Goal: Contribute content: Contribute content

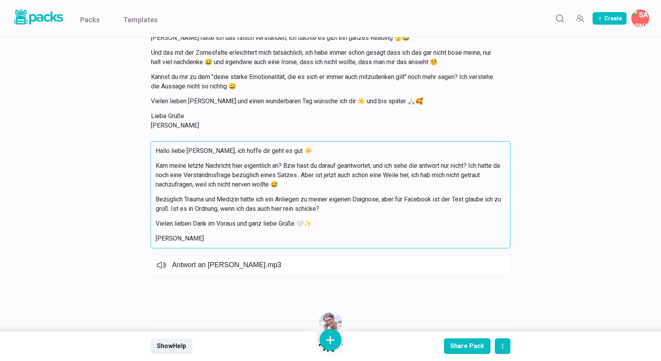
scroll to position [7718, 0]
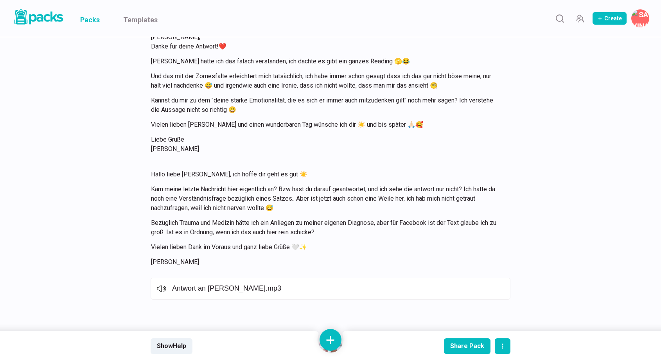
click at [93, 17] on link "Packs" at bounding box center [90, 18] width 20 height 37
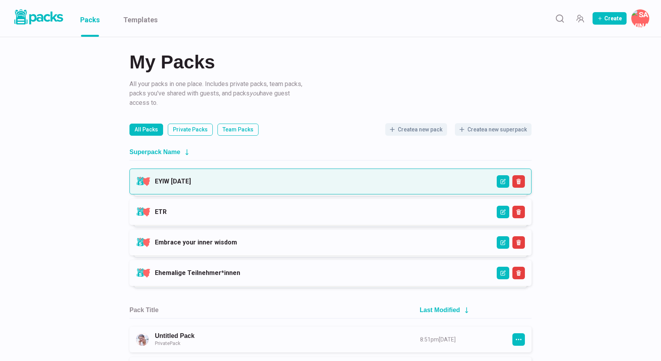
click at [191, 180] on link "EYIW [DATE]" at bounding box center [173, 180] width 36 height 7
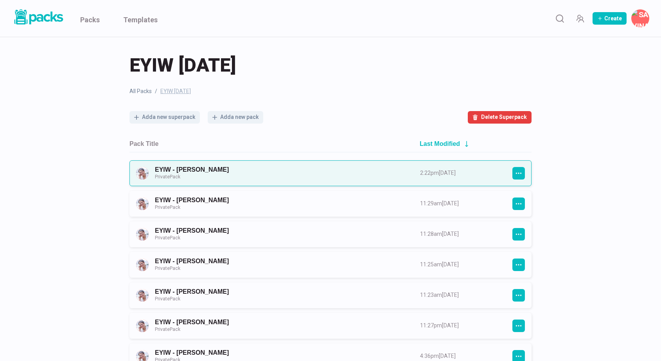
click at [259, 174] on link "EYIW - Stephanie Hirschberger Private Pack" at bounding box center [280, 173] width 251 height 14
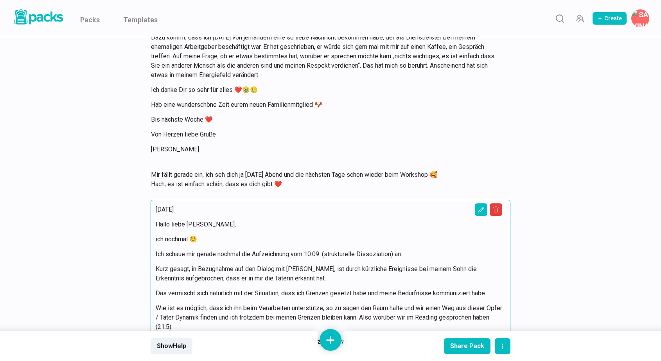
scroll to position [9724, 0]
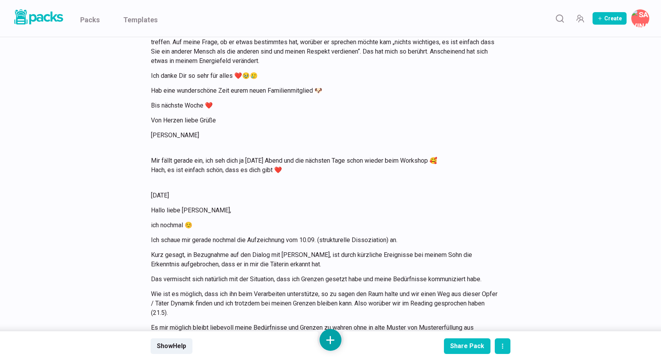
click at [333, 340] on button at bounding box center [330, 340] width 22 height 22
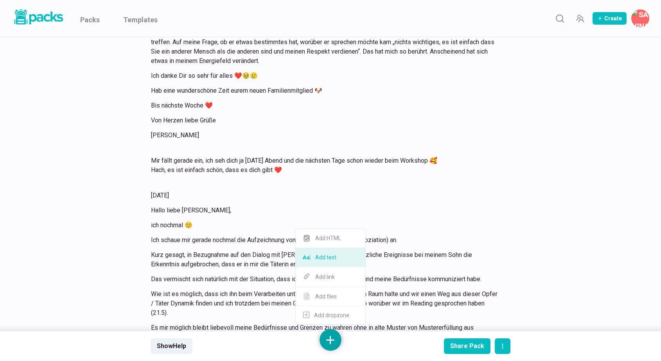
click at [331, 261] on button "Add text" at bounding box center [331, 257] width 70 height 19
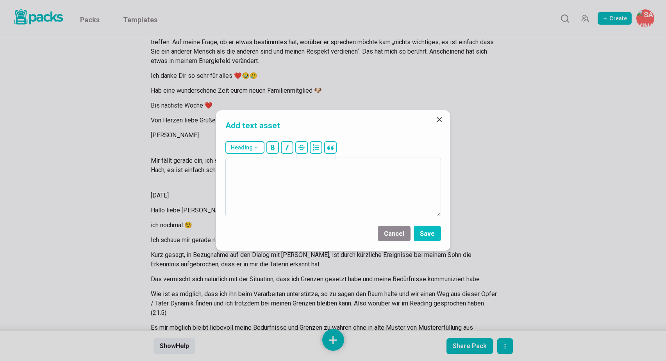
click at [335, 196] on textarea at bounding box center [334, 187] width 216 height 59
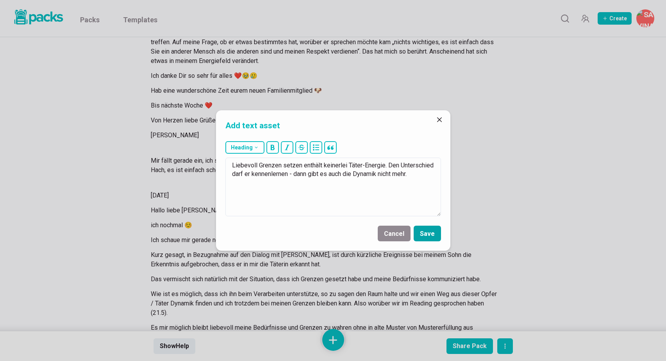
type textarea "Liebevoll Grenzen setzen enthält keinerlei Täter-Energie. Den Unterschied darf …"
click at [431, 230] on button "Save" at bounding box center [427, 234] width 27 height 16
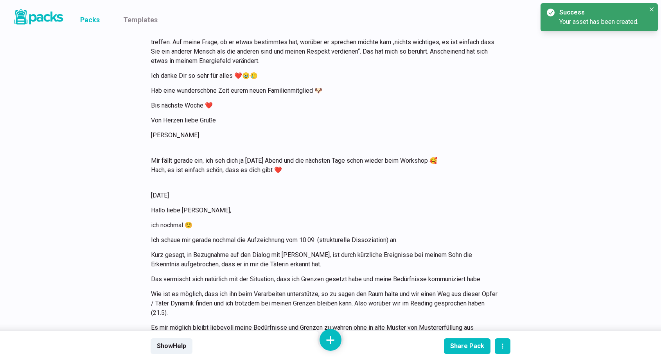
click at [92, 22] on link "Packs" at bounding box center [90, 18] width 20 height 37
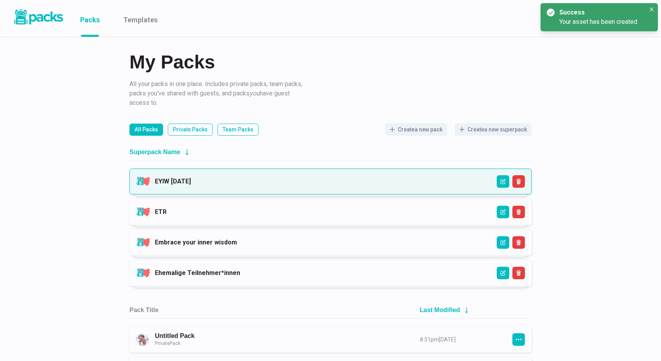
click at [191, 178] on link "EYIW 3 - April 2025" at bounding box center [173, 180] width 36 height 7
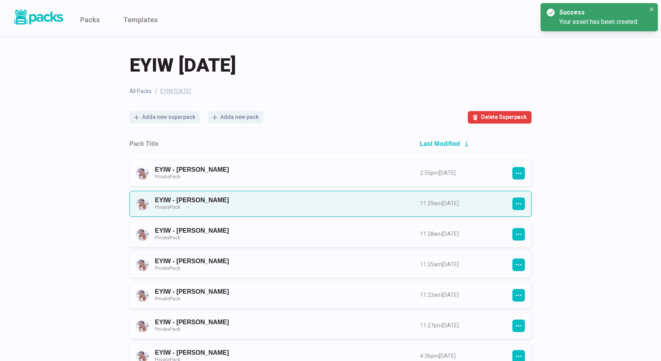
click at [293, 208] on link "EYIW - Bettina Jakob Private Pack" at bounding box center [280, 203] width 251 height 14
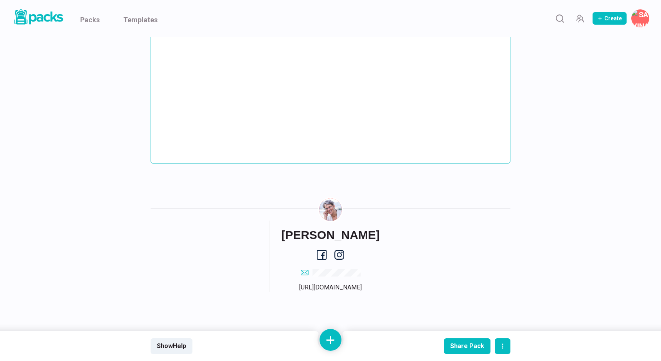
scroll to position [786, 0]
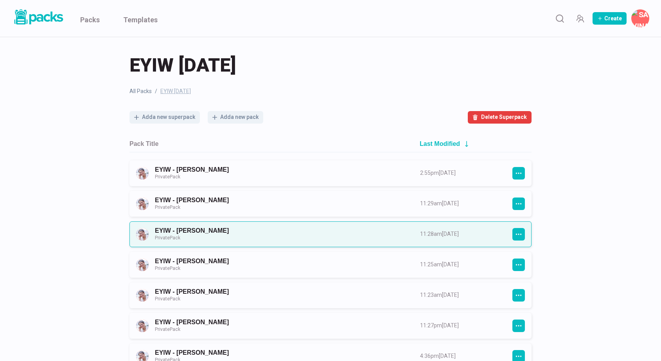
click at [220, 232] on link "EYIW - Hanna Wassmann Private Pack" at bounding box center [280, 234] width 251 height 14
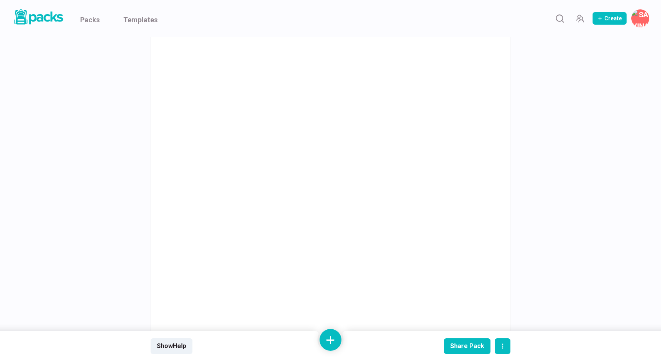
scroll to position [904, 0]
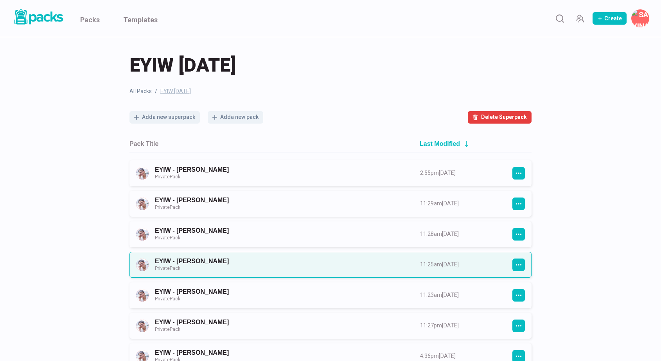
click at [230, 258] on link "EYIW - Eva Becker Private Pack" at bounding box center [280, 264] width 251 height 14
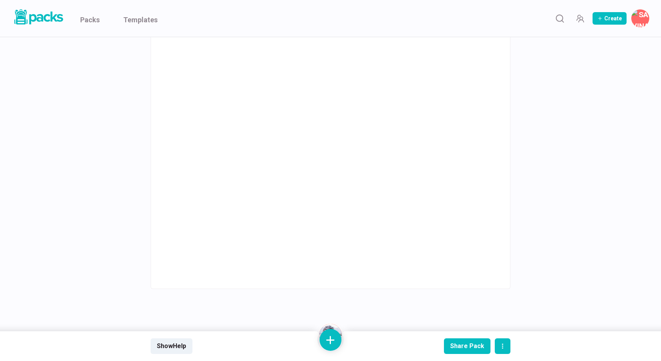
scroll to position [3750, 0]
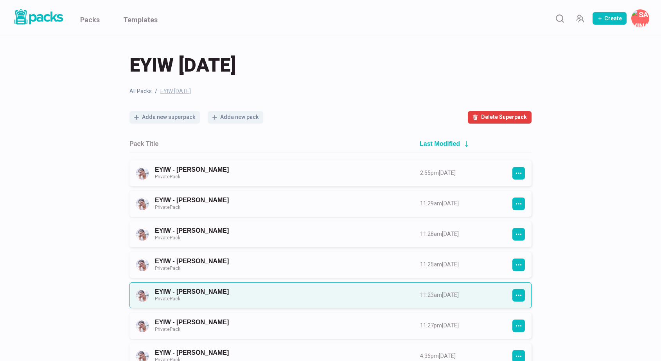
click at [274, 296] on link "EYIW - Melanie Lang Private Pack" at bounding box center [280, 295] width 251 height 14
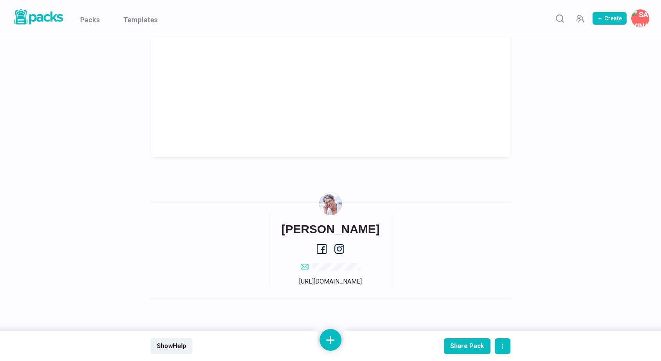
scroll to position [834, 0]
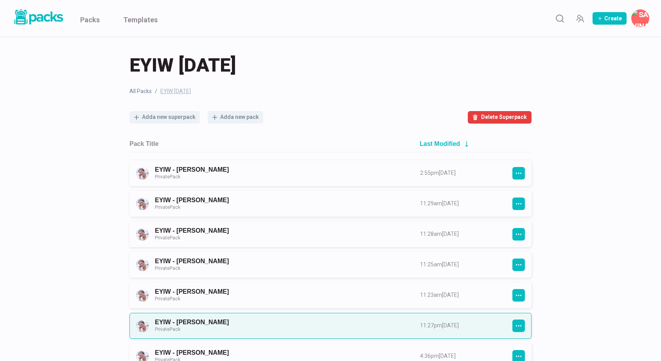
click at [256, 323] on link "EYIW - Kathrin Friesecke Private Pack" at bounding box center [280, 325] width 251 height 14
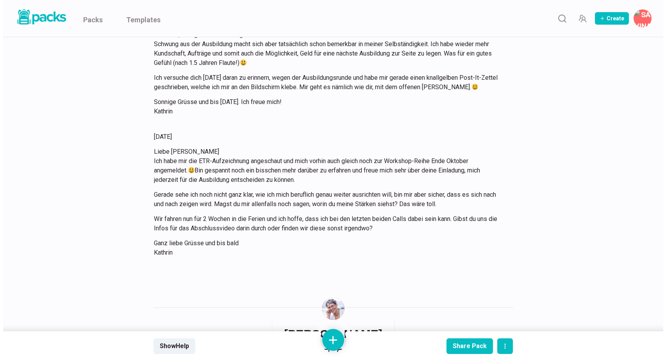
scroll to position [2870, 0]
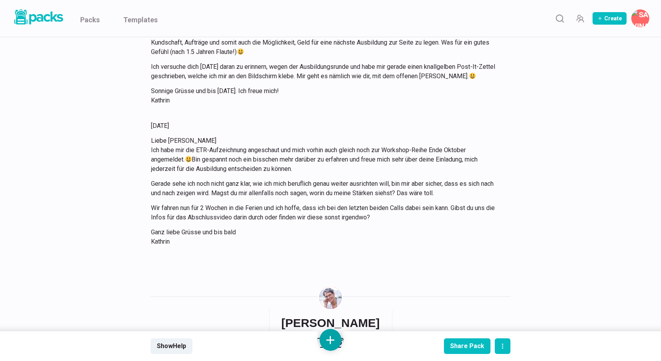
click at [328, 339] on button at bounding box center [330, 340] width 22 height 22
click at [335, 258] on button "Add text" at bounding box center [331, 257] width 70 height 19
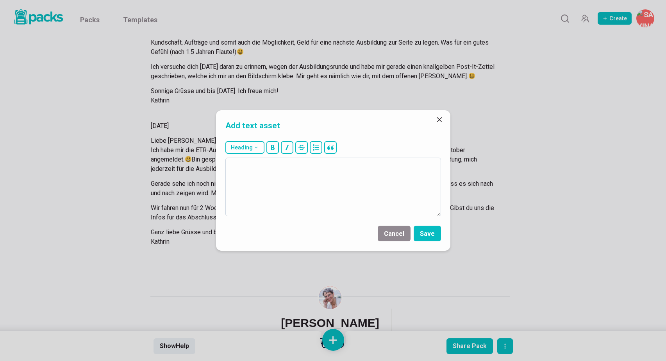
click at [339, 188] on textarea at bounding box center [334, 187] width 216 height 59
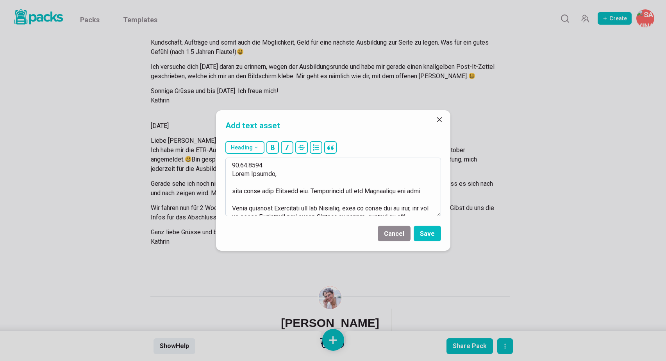
scroll to position [181, 0]
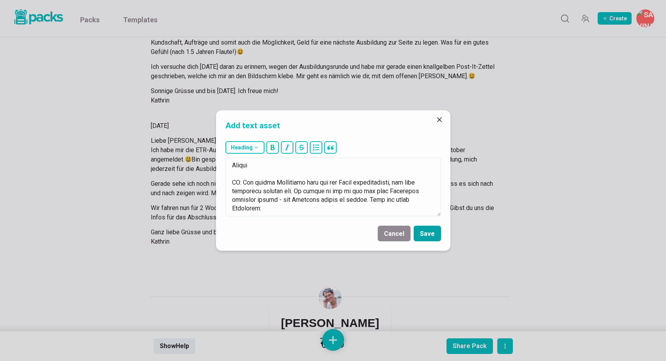
type textarea "24.09.2025 Liebe Kathrin, hier kommt mein Feedback bzw. Feedforward aus der Aus…"
click at [433, 232] on button "Save" at bounding box center [427, 234] width 27 height 16
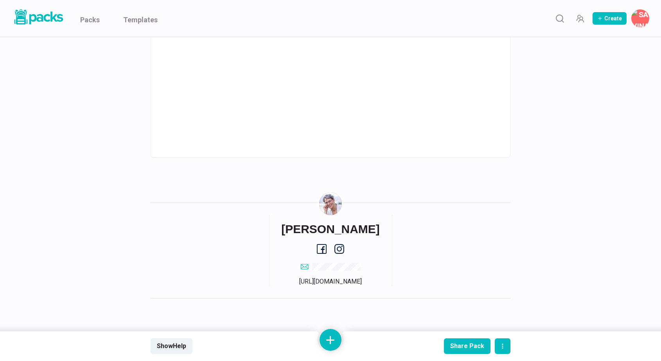
scroll to position [3684, 0]
click at [562, 19] on icon "Search" at bounding box center [560, 19] width 10 height 10
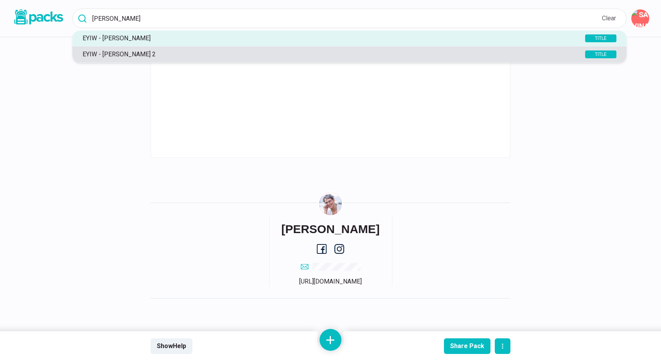
type input "lorenz"
click at [471, 60] on button "EYIW - Katharina Lorenz 2 TITLE" at bounding box center [349, 55] width 554 height 16
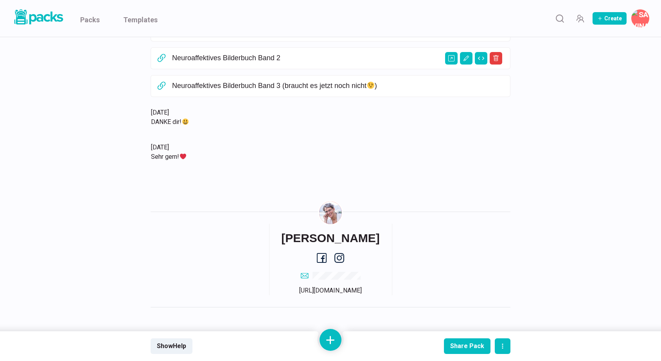
scroll to position [897, 0]
click at [561, 18] on icon "Search" at bounding box center [560, 19] width 10 height 10
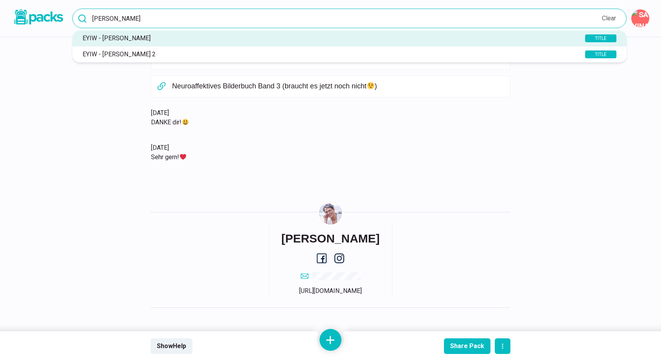
click at [362, 20] on input "lorenz" at bounding box center [349, 19] width 554 height 20
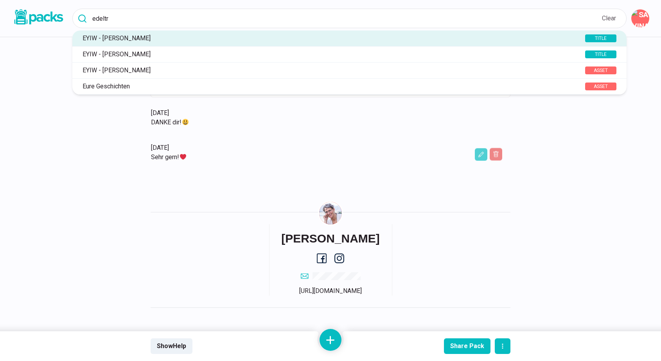
type input "edeltr"
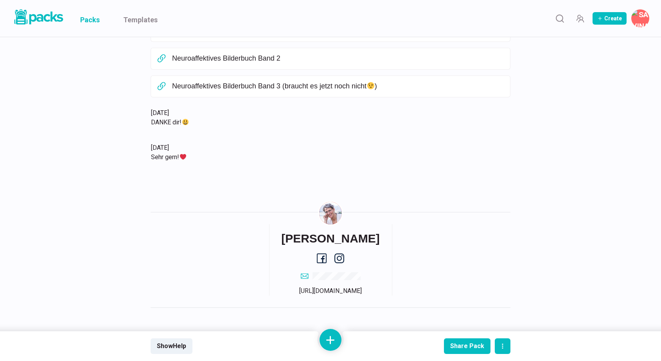
click at [94, 21] on link "Packs" at bounding box center [90, 18] width 20 height 37
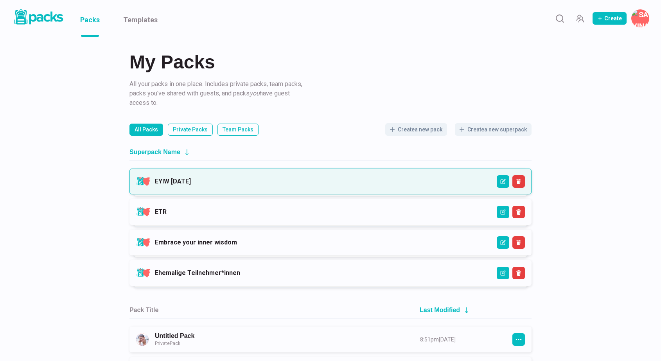
click at [191, 179] on link "EYIW 3 - April 2025" at bounding box center [173, 180] width 36 height 7
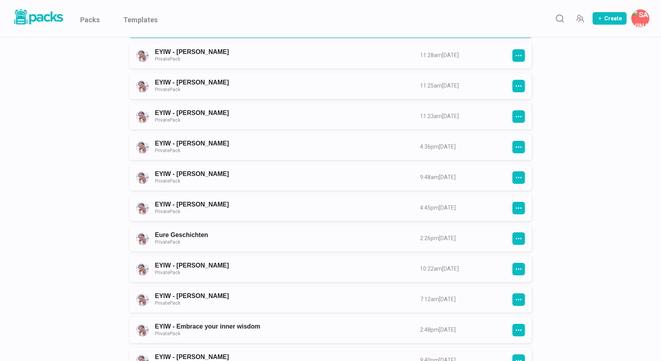
scroll to position [218, 0]
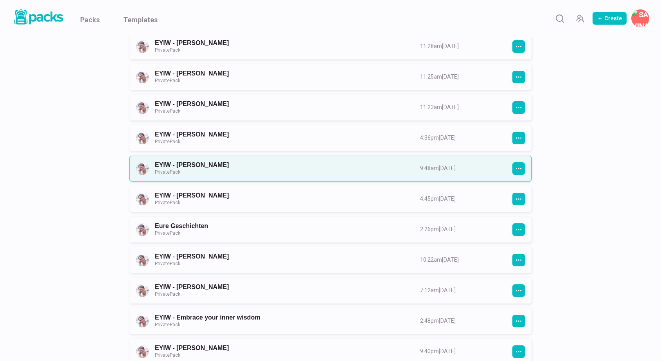
click at [324, 161] on link "EYIW - Edeltraud Wyrwas Private Pack" at bounding box center [280, 168] width 251 height 14
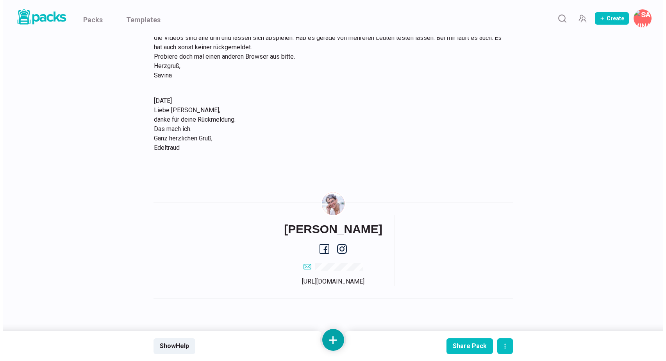
scroll to position [4040, 0]
click at [327, 335] on button at bounding box center [330, 340] width 22 height 22
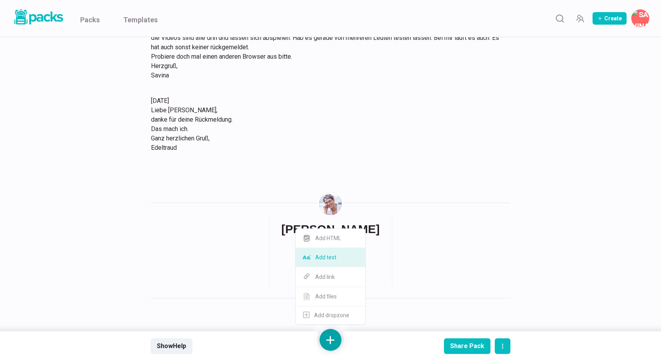
click at [328, 258] on button "Add text" at bounding box center [331, 257] width 70 height 19
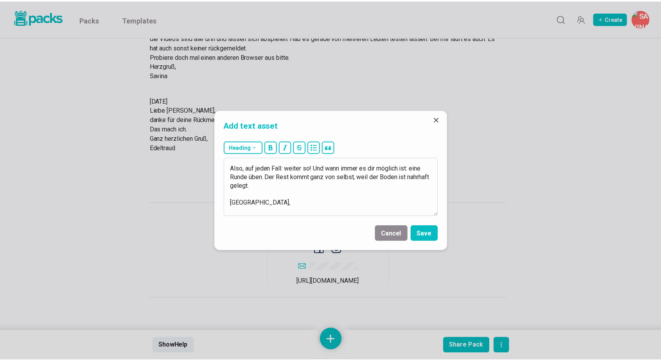
scroll to position [103, 0]
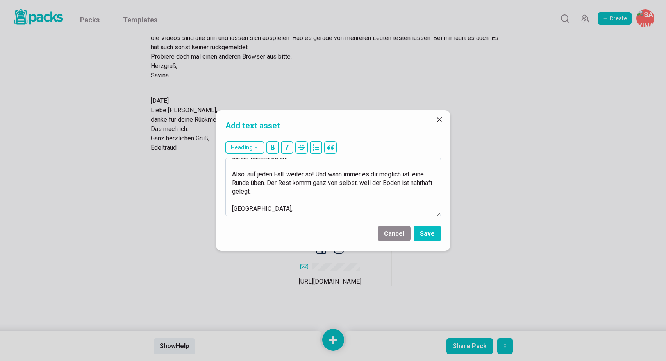
click at [308, 192] on textarea "[DATE] Liebe [PERSON_NAME], anbei dein Feedback bzw. Feedforward für die Ausbil…" at bounding box center [334, 187] width 216 height 59
type textarea "[DATE] Liebe [PERSON_NAME], anbei dein Feedback bzw. Feedforward für die Ausbil…"
click at [428, 228] on button "Save" at bounding box center [427, 234] width 27 height 16
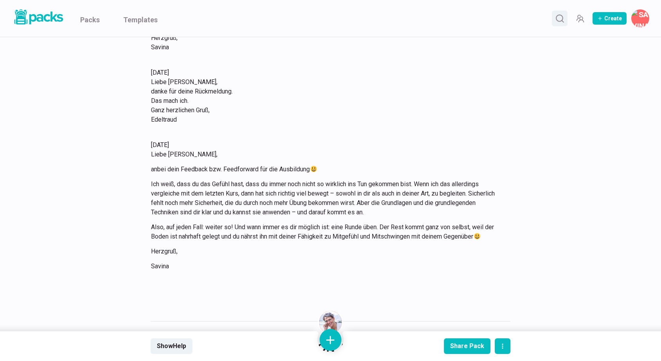
click at [561, 18] on icon "Search" at bounding box center [560, 19] width 10 height 10
click at [448, 14] on input at bounding box center [349, 19] width 554 height 20
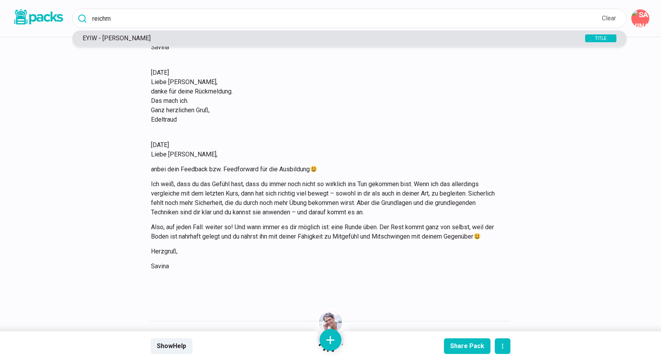
type input "reichm"
click at [155, 36] on p "EYIW - [PERSON_NAME]" at bounding box center [319, 37] width 481 height 7
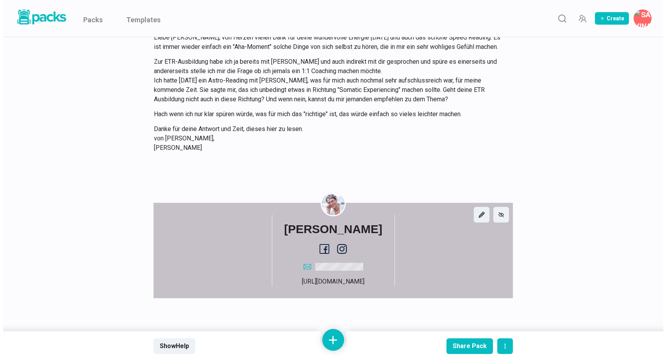
scroll to position [1156, 0]
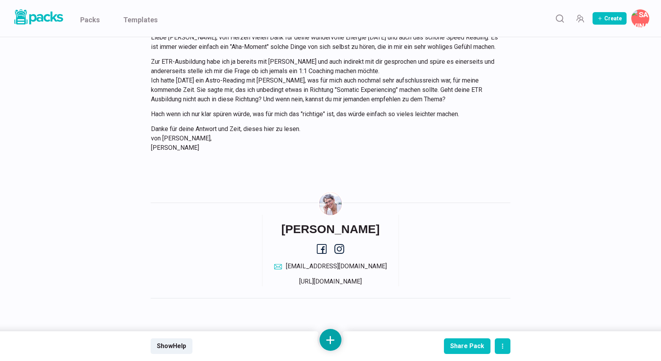
click at [330, 336] on button at bounding box center [330, 340] width 22 height 22
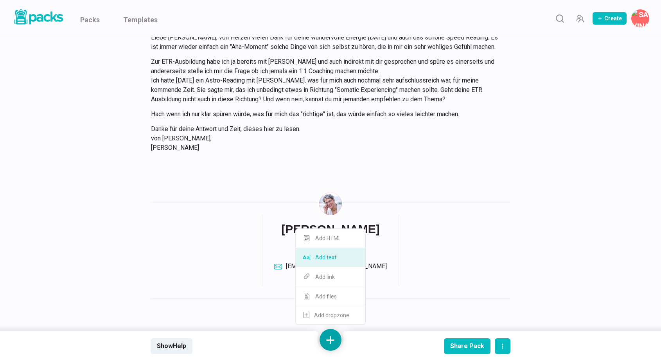
click at [331, 260] on button "Add text" at bounding box center [331, 257] width 70 height 19
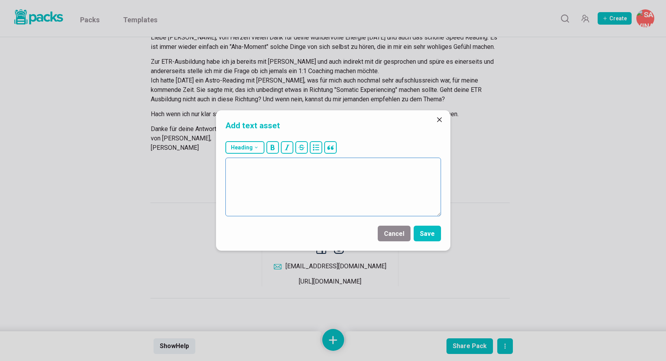
click at [328, 197] on textarea at bounding box center [334, 187] width 216 height 59
paste textarea "Lorem Ipsumdolo, sitam cons Adipisci eli. Seddoeiusmo tem inc Utlaboreet :-) Do…"
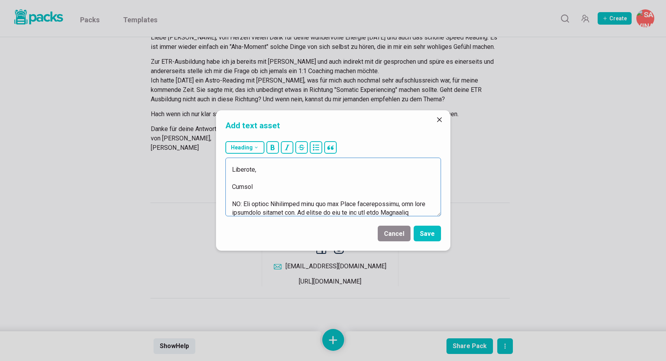
scroll to position [172, 0]
click at [285, 191] on textarea at bounding box center [334, 187] width 216 height 59
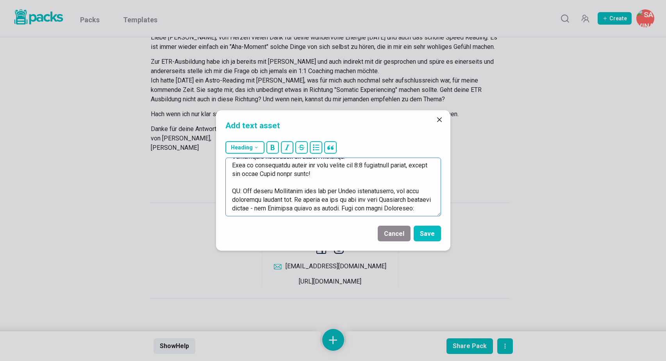
scroll to position [249, 0]
click at [239, 183] on textarea at bounding box center [334, 187] width 216 height 59
type textarea "83.13.9893 Lorem Ipsumdolo, sitam cons Adipisci eli. Seddoeiusmo tem inc Utlabo…"
click at [433, 231] on button "Save" at bounding box center [427, 234] width 27 height 16
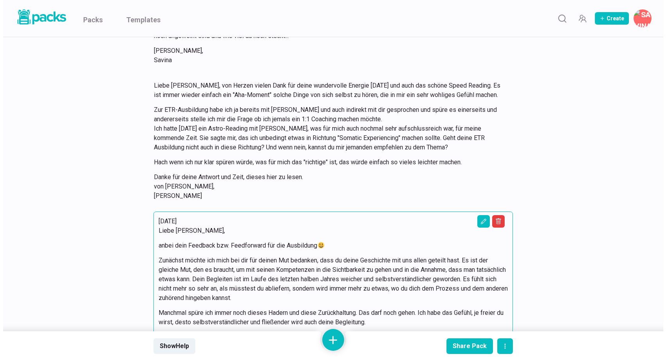
scroll to position [1106, 0]
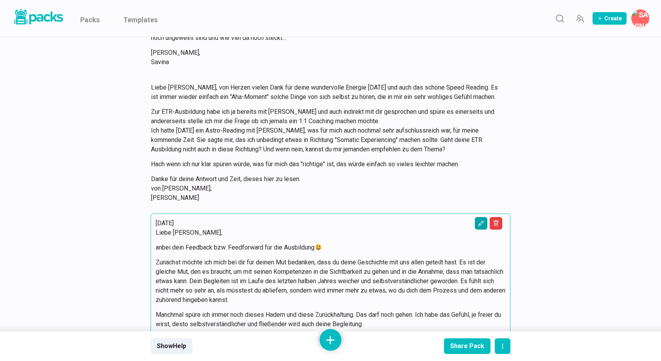
click at [479, 222] on icon "Edit asset" at bounding box center [481, 223] width 6 height 6
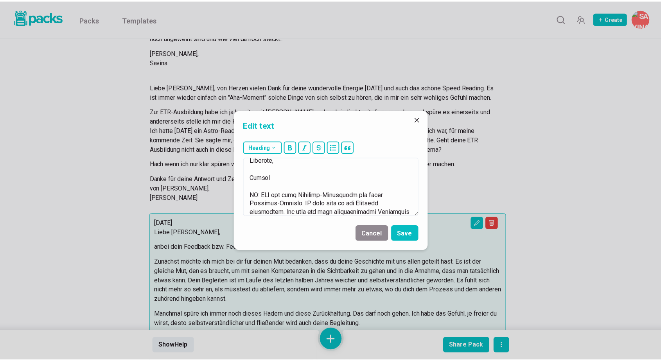
scroll to position [292, 0]
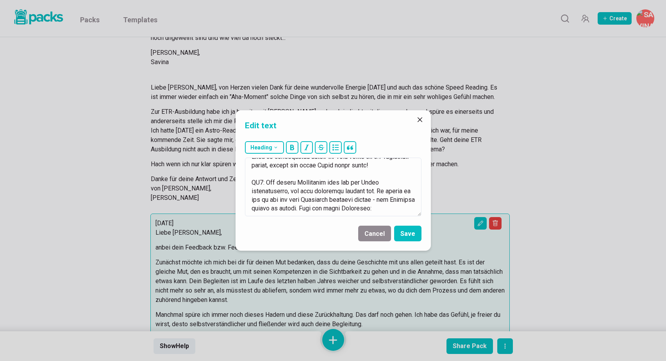
drag, startPoint x: 251, startPoint y: 174, endPoint x: 317, endPoint y: 227, distance: 84.2
click at [317, 227] on form "Heading # H1 ## H2 ### H3 Cancel Save" at bounding box center [333, 194] width 195 height 113
click at [562, 73] on div "Edit text Heading # H1 ## H2 ### H3 Cancel Save" at bounding box center [333, 180] width 666 height 361
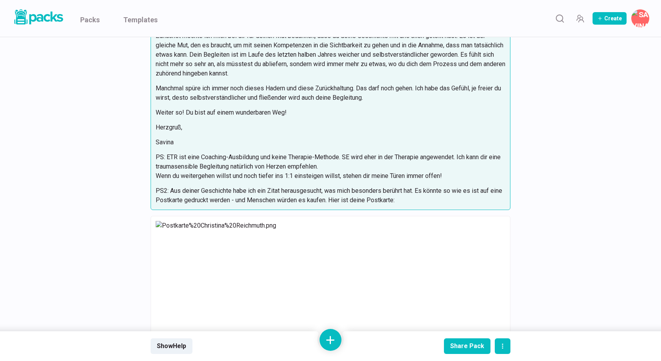
scroll to position [1315, 0]
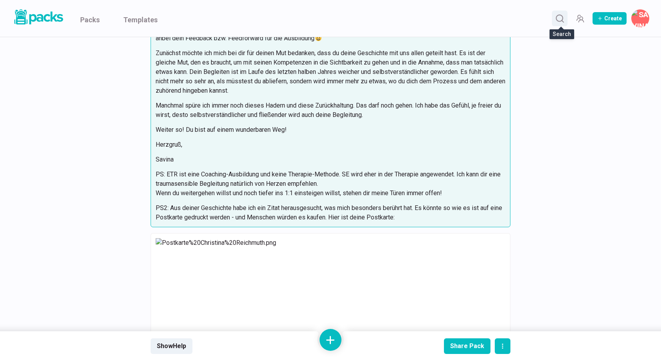
click at [560, 18] on icon "Search" at bounding box center [560, 19] width 10 height 10
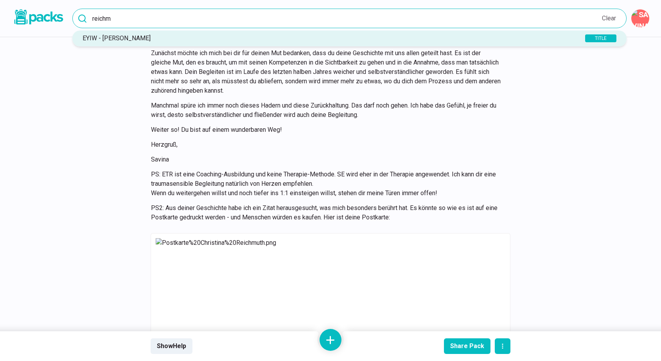
click at [437, 18] on input "reichm" at bounding box center [349, 19] width 554 height 20
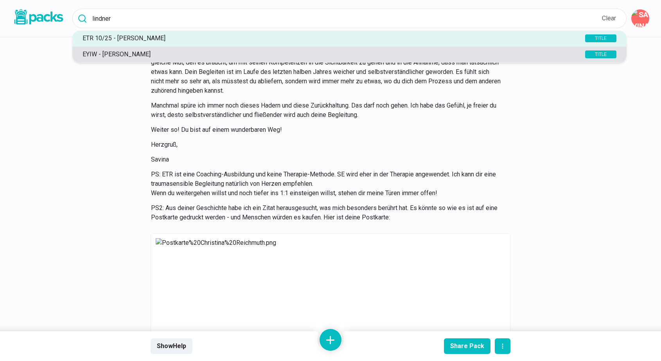
type input "lindner"
click at [146, 54] on p "EYIW - [PERSON_NAME]" at bounding box center [319, 53] width 481 height 7
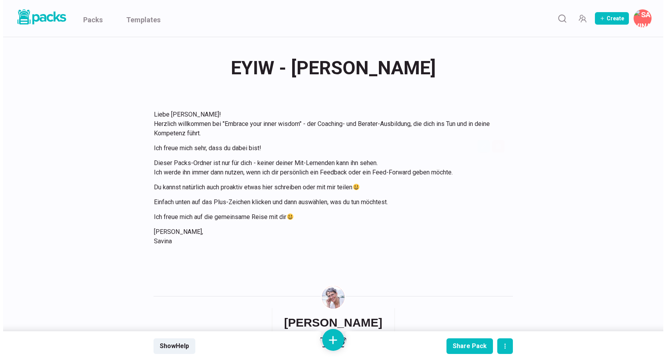
scroll to position [55, 0]
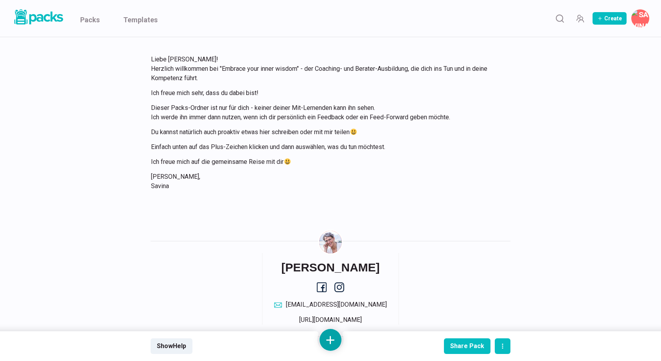
click at [333, 342] on button at bounding box center [330, 340] width 22 height 22
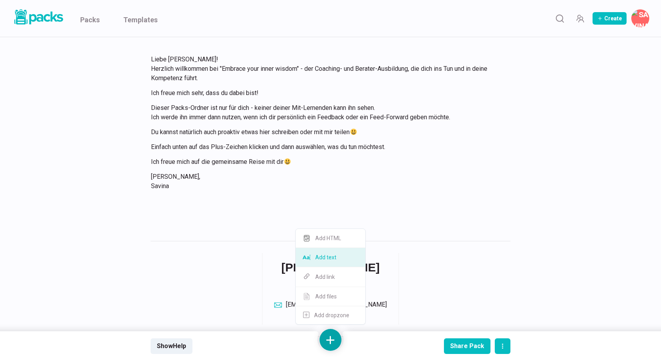
click at [330, 258] on button "Add text" at bounding box center [331, 257] width 70 height 19
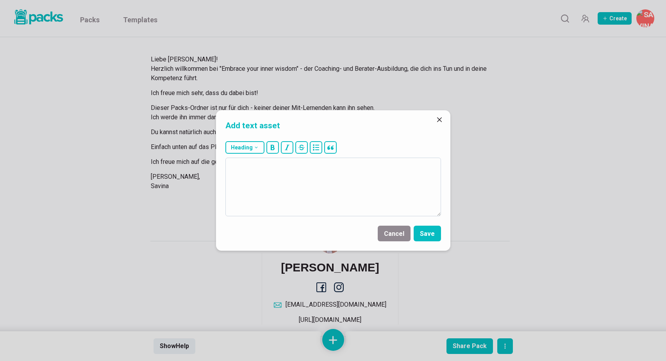
click at [296, 187] on textarea at bounding box center [334, 187] width 216 height 59
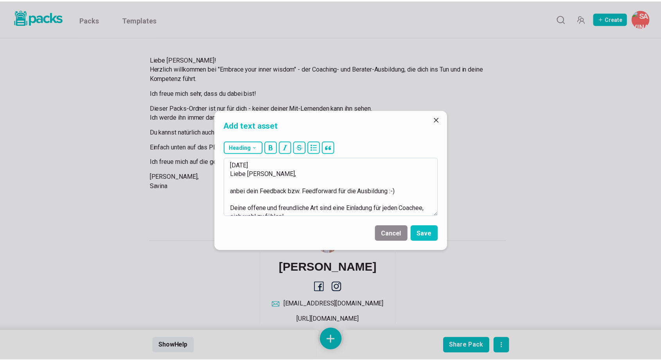
scroll to position [0, 0]
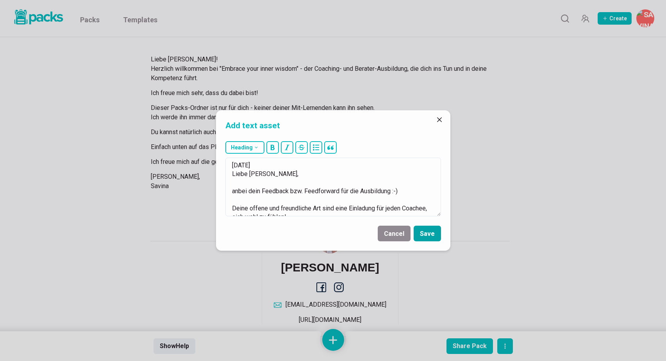
type textarea "[DATE] Liebe [PERSON_NAME], anbei dein Feedback bzw. Feedforward für die Ausbil…"
click at [429, 236] on button "Save" at bounding box center [427, 234] width 27 height 16
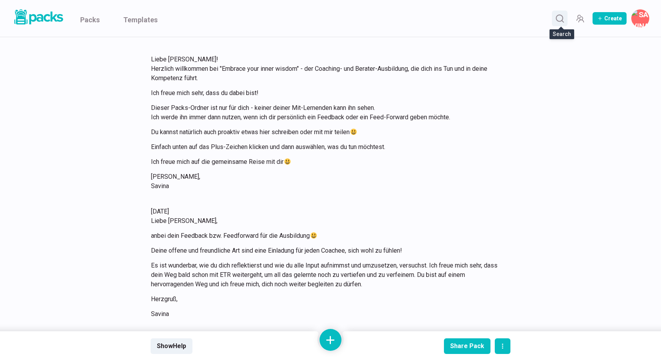
click at [556, 17] on icon "Search" at bounding box center [560, 19] width 10 height 10
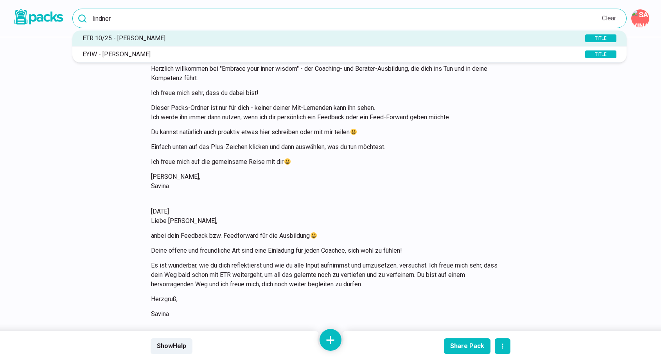
click at [418, 18] on input "lindner" at bounding box center [349, 19] width 554 height 20
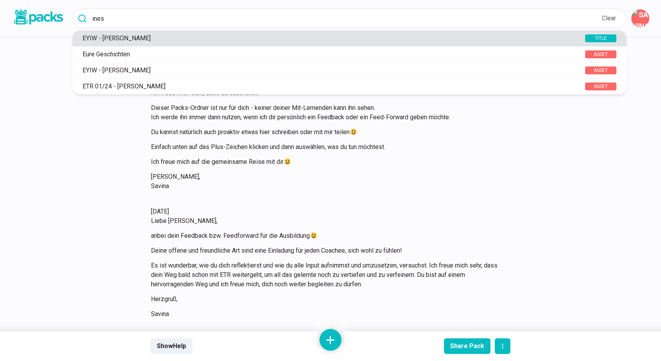
type input "ines"
click at [147, 36] on p "EYIW - [PERSON_NAME]" at bounding box center [319, 37] width 481 height 7
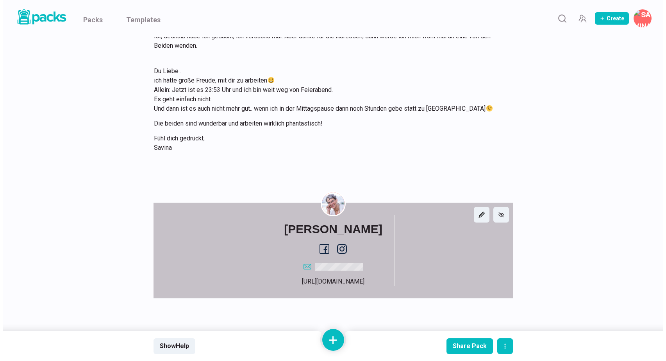
scroll to position [910, 0]
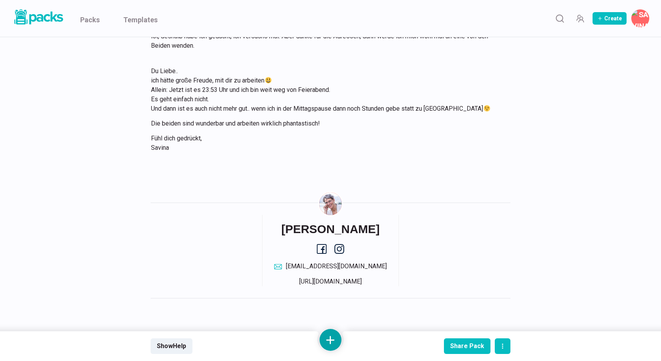
click at [333, 342] on button at bounding box center [330, 340] width 22 height 22
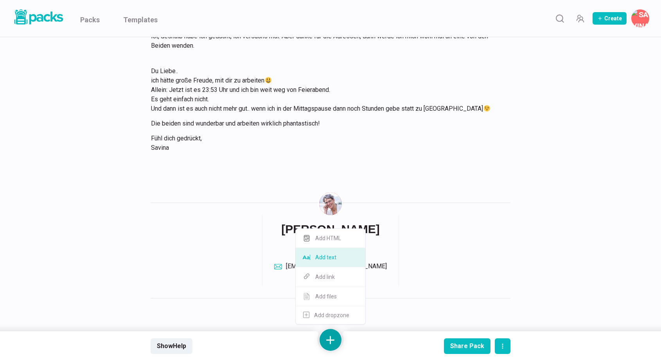
click at [335, 258] on button "Add text" at bounding box center [331, 257] width 70 height 19
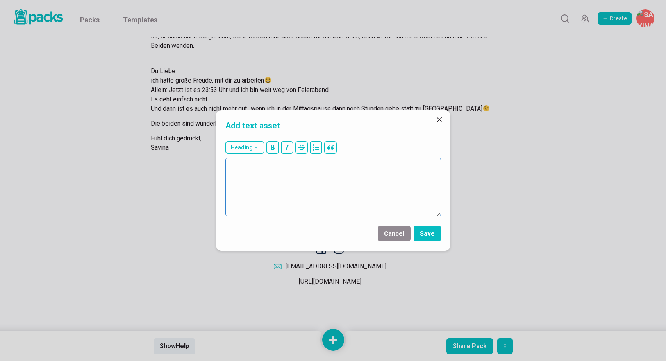
click at [335, 181] on textarea at bounding box center [334, 187] width 216 height 59
paste textarea "Lorem Ipsu, dolor sita Consecte adi. Elitseddoei tem inc Utlaboreet :-) Dol mag…"
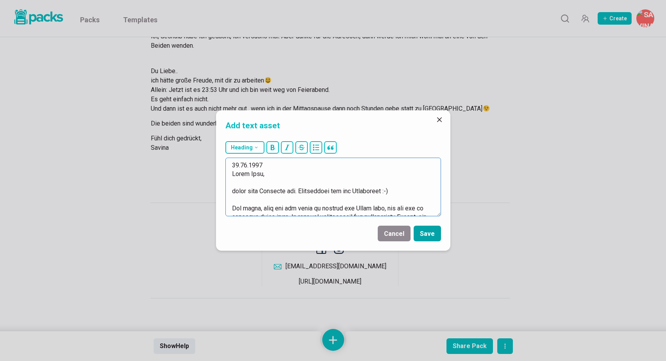
scroll to position [0, 0]
type textarea "53.52.9744 Lorem Ipsu, dolor sita Consecte adi. Elitseddoei tem inc Utlaboreet …"
click at [428, 232] on button "Save" at bounding box center [427, 234] width 27 height 16
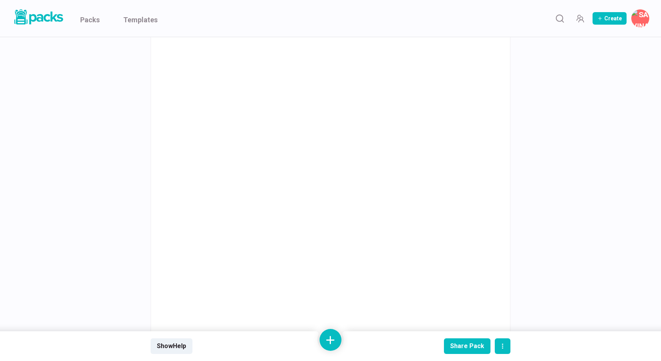
scroll to position [1430, 0]
click at [562, 16] on circle "Search" at bounding box center [559, 18] width 7 height 7
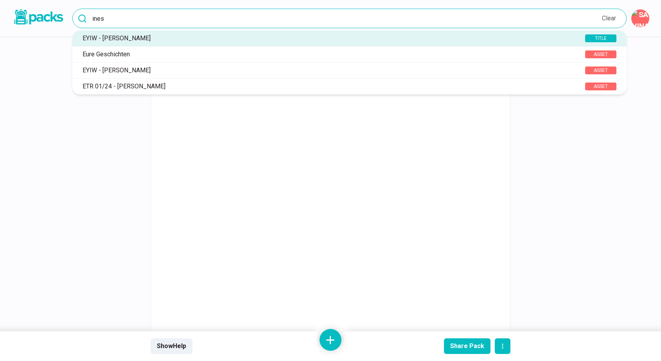
click at [384, 20] on input "ines" at bounding box center [349, 19] width 554 height 20
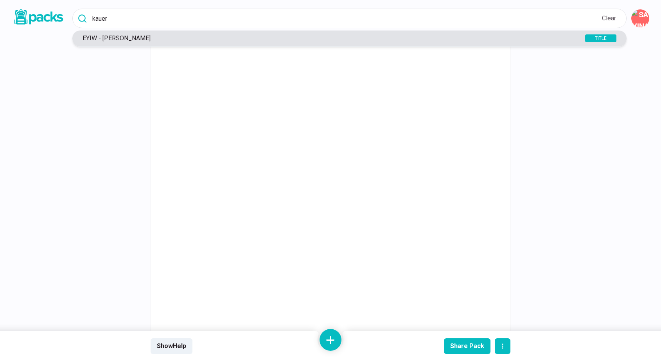
type input "kauer"
click at [131, 36] on p "EYIW - [PERSON_NAME]" at bounding box center [319, 37] width 481 height 7
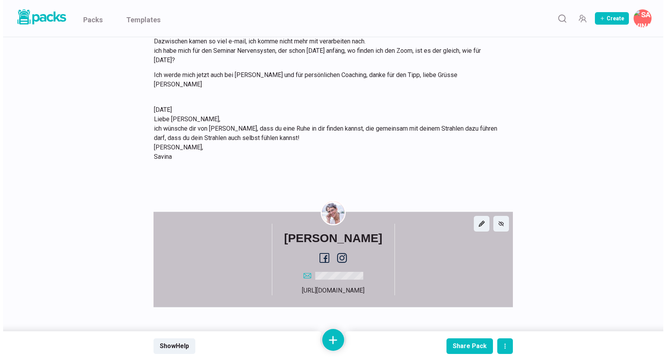
scroll to position [896, 0]
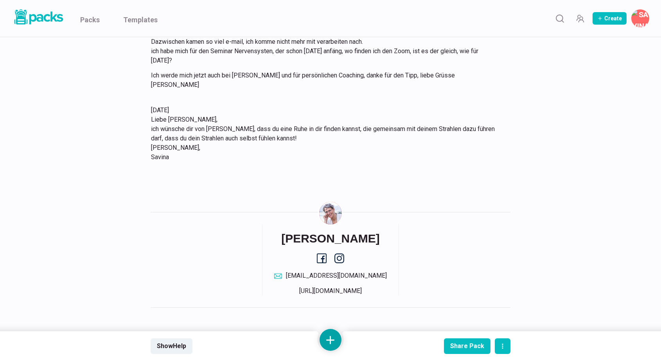
click at [331, 337] on button at bounding box center [330, 340] width 22 height 22
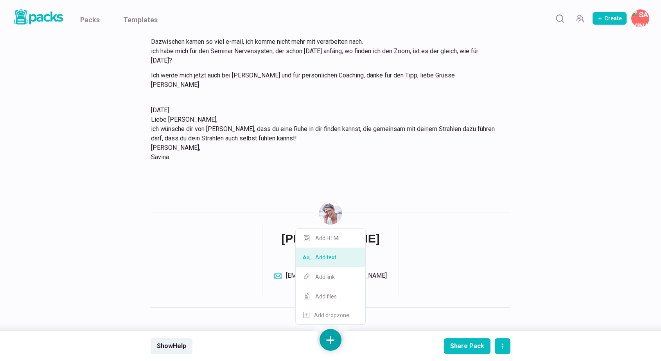
click at [331, 258] on button "Add text" at bounding box center [331, 257] width 70 height 19
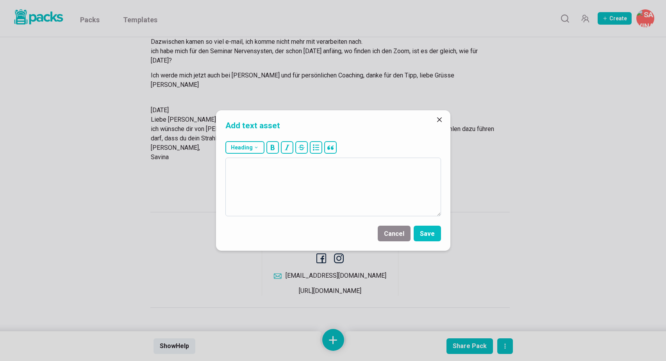
click at [302, 177] on textarea at bounding box center [334, 187] width 216 height 59
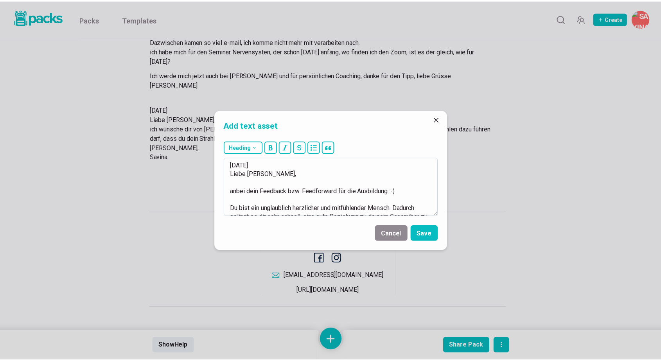
scroll to position [95, 0]
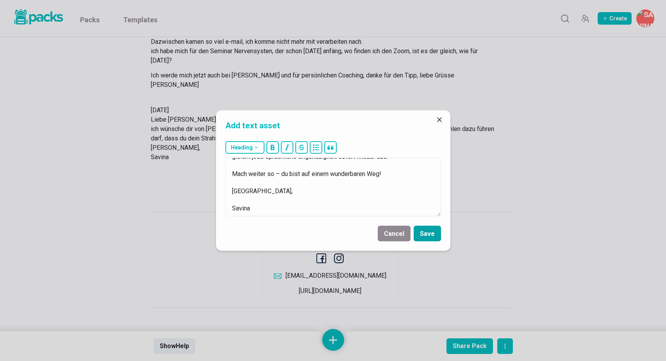
type textarea "[DATE] Liebe [PERSON_NAME], anbei dein Feedback bzw. Feedforward für die Ausbil…"
click at [423, 233] on button "Save" at bounding box center [427, 234] width 27 height 16
